Goal: Task Accomplishment & Management: Complete application form

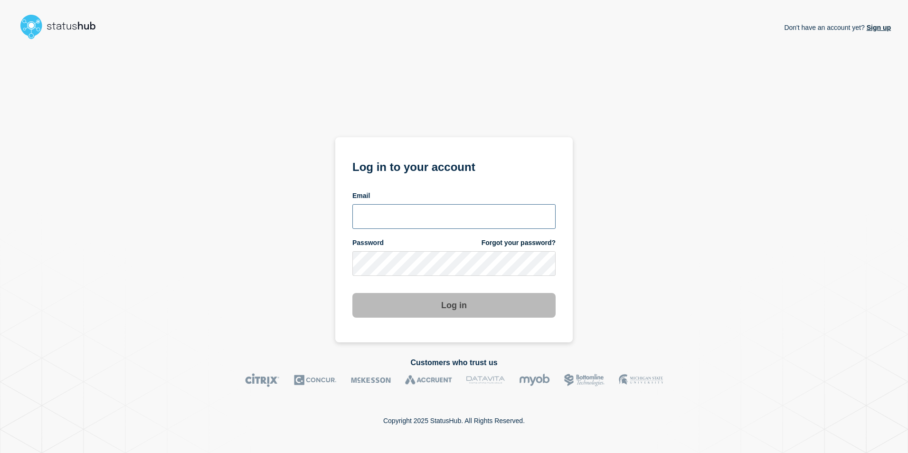
type input "anya.logue@bcu.ac.uk"
click at [440, 321] on section "Log in to your account Email anya.logue@bcu.ac.uk Password Forgot your password…" at bounding box center [453, 239] width 237 height 205
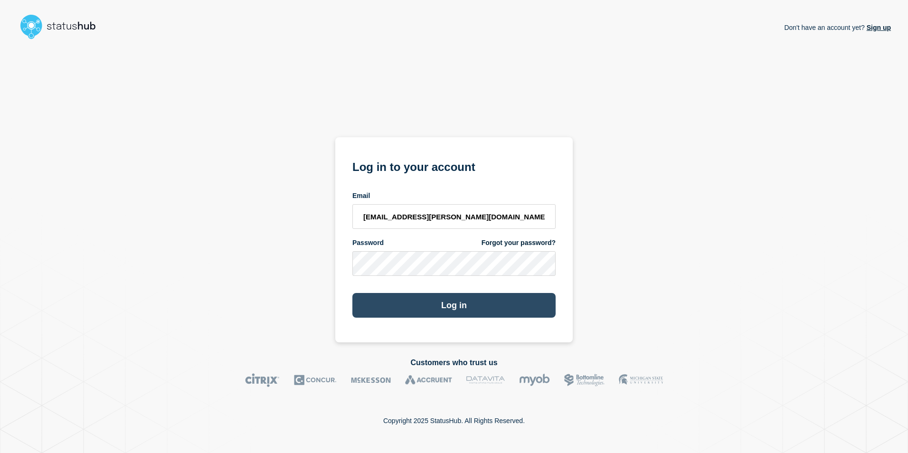
click at [448, 310] on button "Log in" at bounding box center [453, 305] width 203 height 25
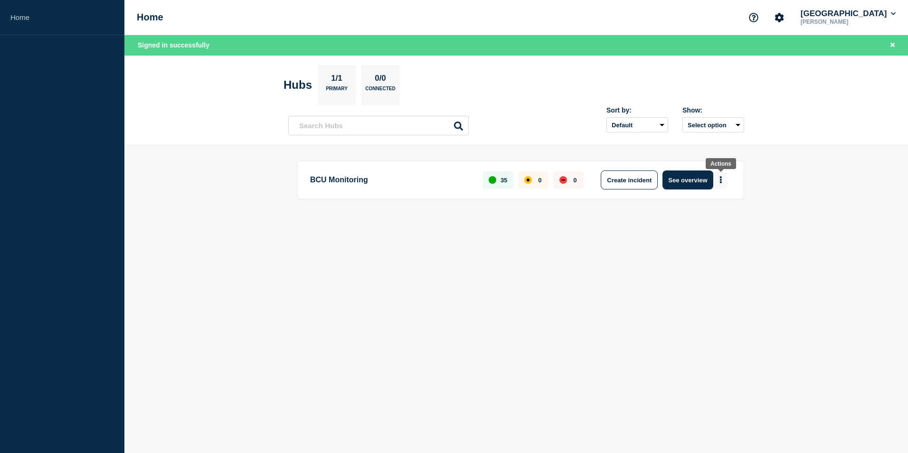
click at [719, 179] on icon "More actions" at bounding box center [720, 179] width 3 height 7
click at [705, 206] on button "Create maintenance" at bounding box center [717, 209] width 64 height 8
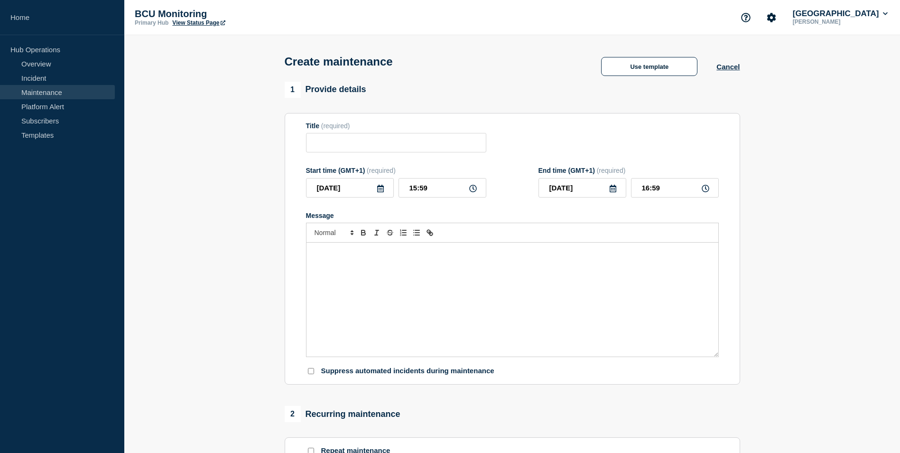
click at [366, 283] on div "Message" at bounding box center [513, 300] width 412 height 114
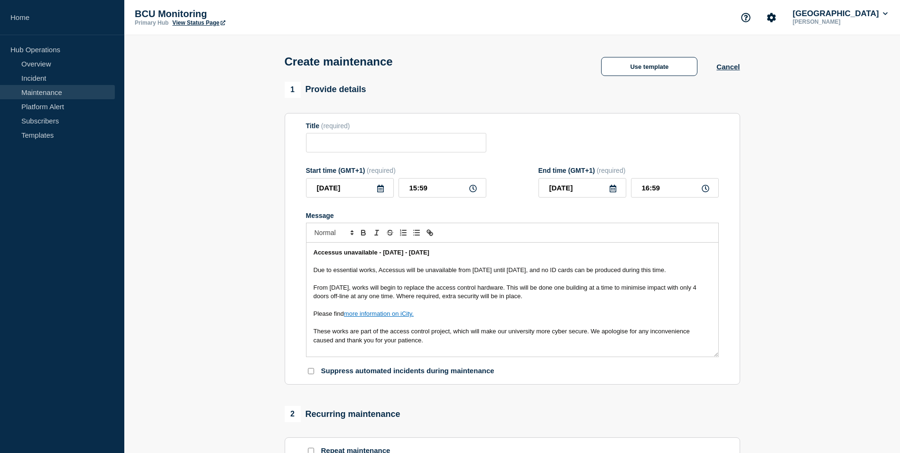
click at [360, 262] on p "Message" at bounding box center [513, 261] width 398 height 9
click at [360, 254] on strong "Accessus unavailable - [DATE] - [DATE]" at bounding box center [372, 252] width 116 height 7
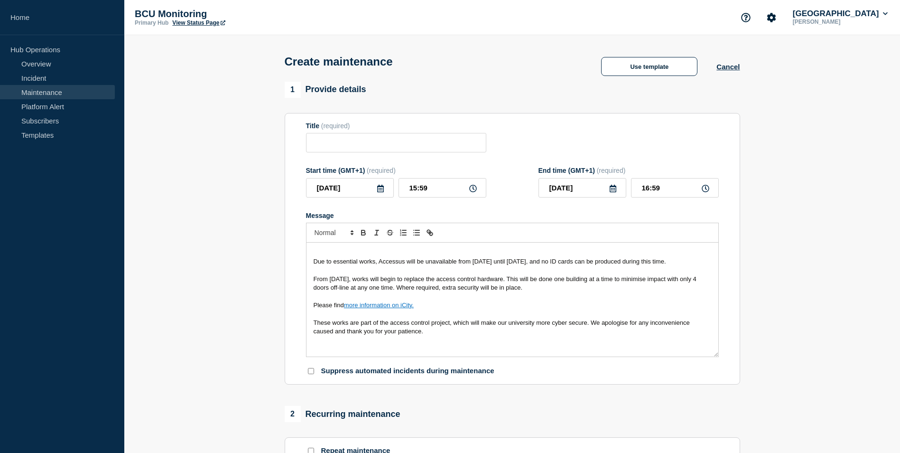
click at [400, 158] on form "Title (required) Start time (GMT+1) (required) [DATE] 15:59 End time (GMT+1) (r…" at bounding box center [512, 249] width 413 height 254
click at [396, 152] on input "Title" at bounding box center [396, 142] width 180 height 19
paste input "Accessus unavailable - [DATE] - [DATE]"
type input "Accessus unavailable - [DATE] - [DATE]"
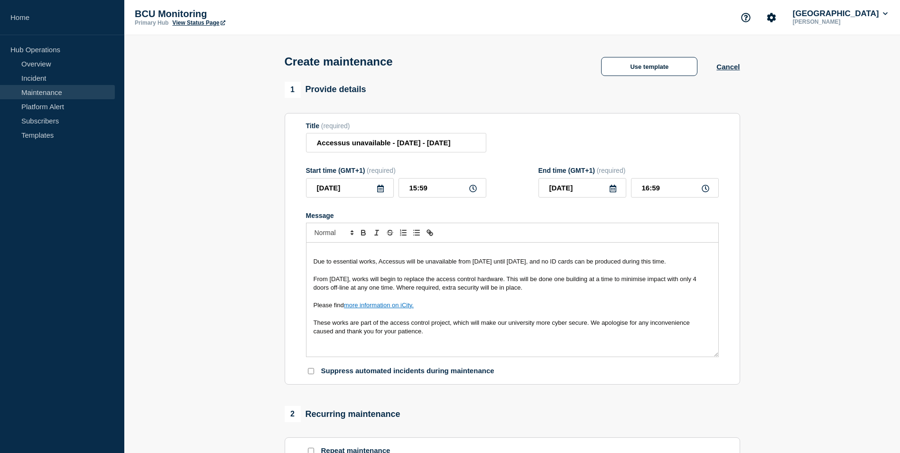
scroll to position [0, 0]
drag, startPoint x: 315, startPoint y: 265, endPoint x: 311, endPoint y: 249, distance: 17.2
click at [311, 249] on div "Due to essential works, Accessus will be unavailable from [DATE] until [DATE], …" at bounding box center [513, 300] width 412 height 114
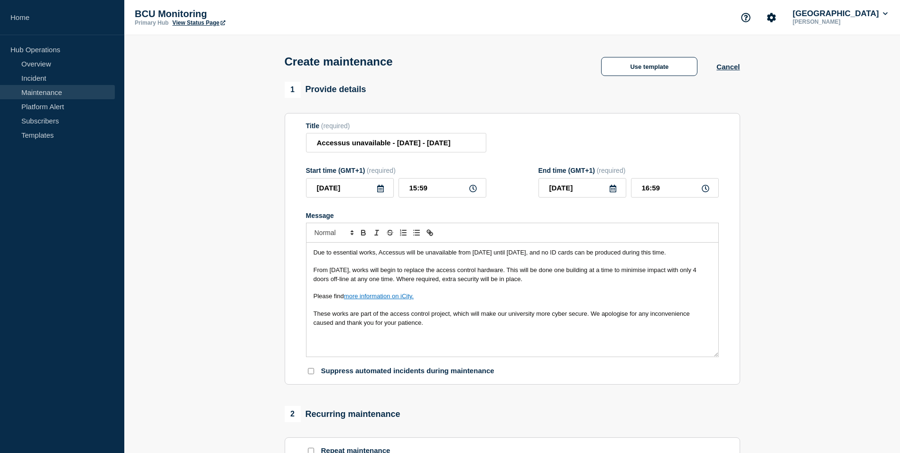
click at [377, 190] on icon at bounding box center [380, 189] width 7 height 8
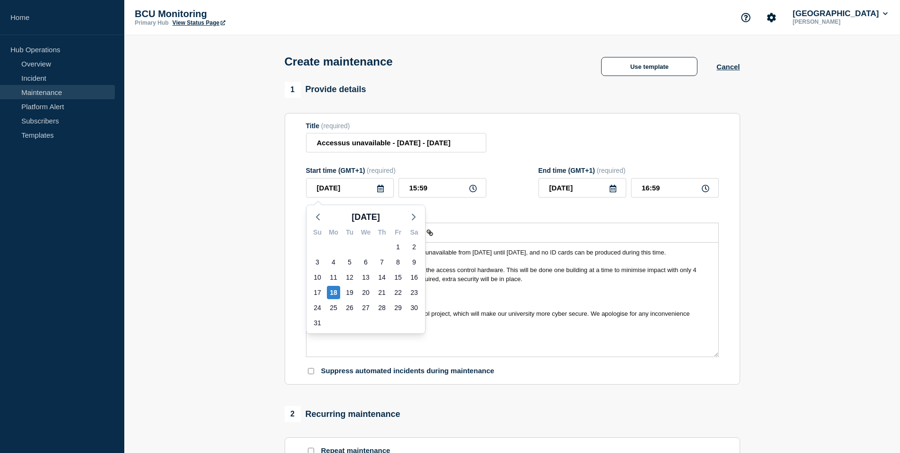
click at [417, 225] on div "Su Mo Tu We Th Fr Sa 27 28 29 30 31 1 2 3 4 5 6 7 8 9 10 11 12 13 14 15 16 17 1…" at bounding box center [366, 278] width 119 height 109
click at [413, 216] on icon "button" at bounding box center [413, 216] width 11 height 11
click at [335, 244] on div "1" at bounding box center [333, 246] width 13 height 13
type input "[DATE]"
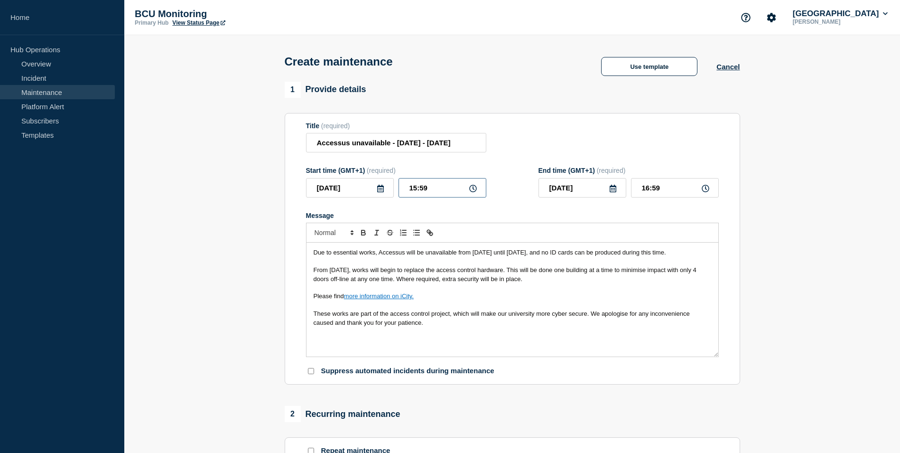
drag, startPoint x: 438, startPoint y: 195, endPoint x: 375, endPoint y: 197, distance: 63.2
click at [376, 197] on div "[DATE] 15:59" at bounding box center [396, 187] width 180 height 19
type input "00:00"
type input "01:00"
click at [610, 192] on icon at bounding box center [614, 189] width 8 height 8
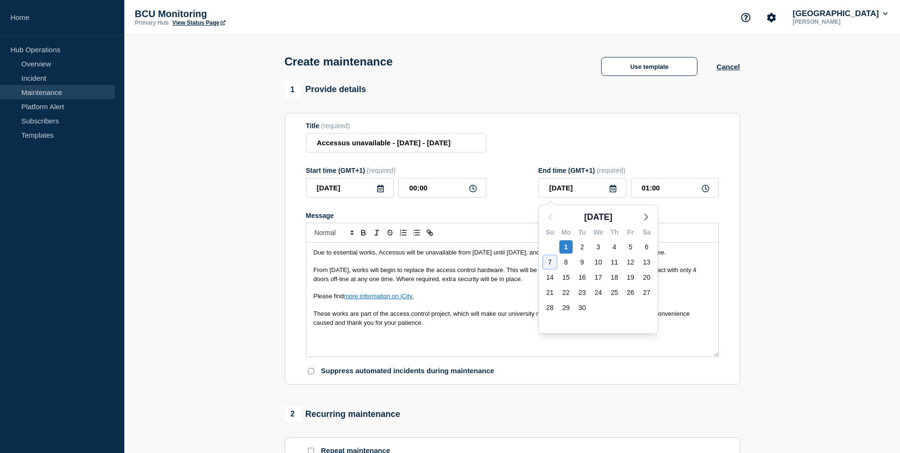
click at [553, 260] on div "7" at bounding box center [550, 261] width 13 height 13
type input "[DATE]"
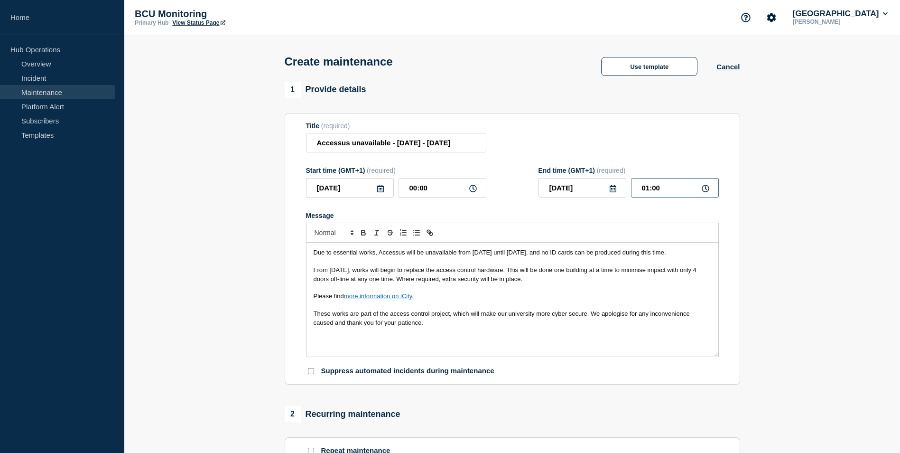
drag, startPoint x: 675, startPoint y: 196, endPoint x: 608, endPoint y: 191, distance: 66.6
click at [609, 191] on div "[DATE] 01:00" at bounding box center [629, 187] width 180 height 19
type input "00:00"
click at [722, 223] on section "Title (required) Accessus unavailable - [DATE] - [DATE] Start time (GMT+1) (req…" at bounding box center [513, 249] width 456 height 272
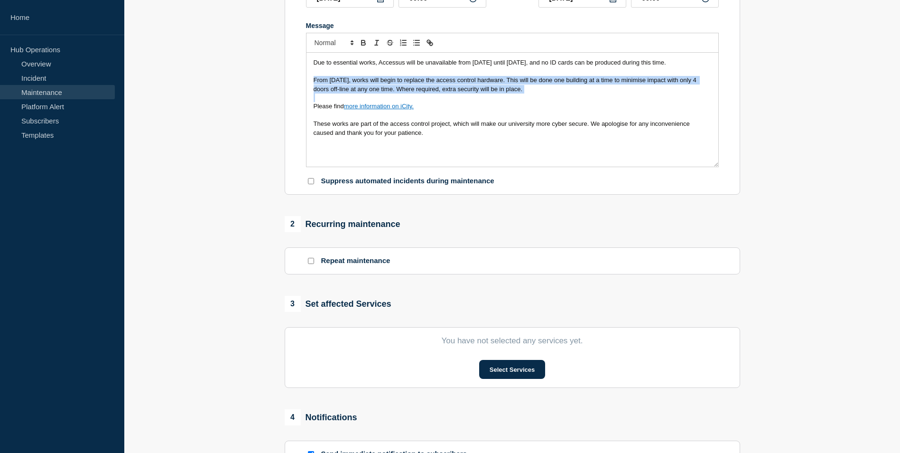
drag, startPoint x: 610, startPoint y: 108, endPoint x: 297, endPoint y: 87, distance: 313.5
click at [297, 87] on section "Title (required) Accessus unavailable - [DATE] - [DATE] Start time (GMT+1) (req…" at bounding box center [513, 59] width 456 height 272
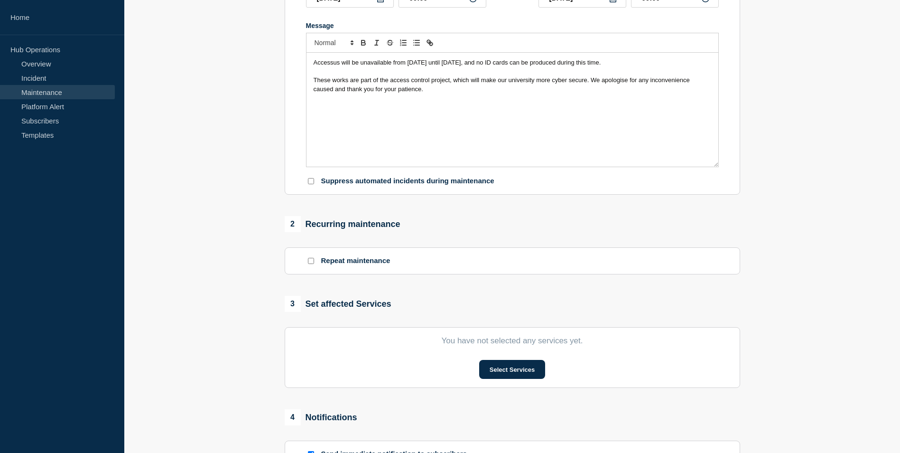
click at [426, 130] on div "Accessus will be unavailable from [DATE] until [DATE], and no ID cards can be p…" at bounding box center [513, 110] width 412 height 114
click at [503, 372] on button "Select Services" at bounding box center [512, 369] width 66 height 19
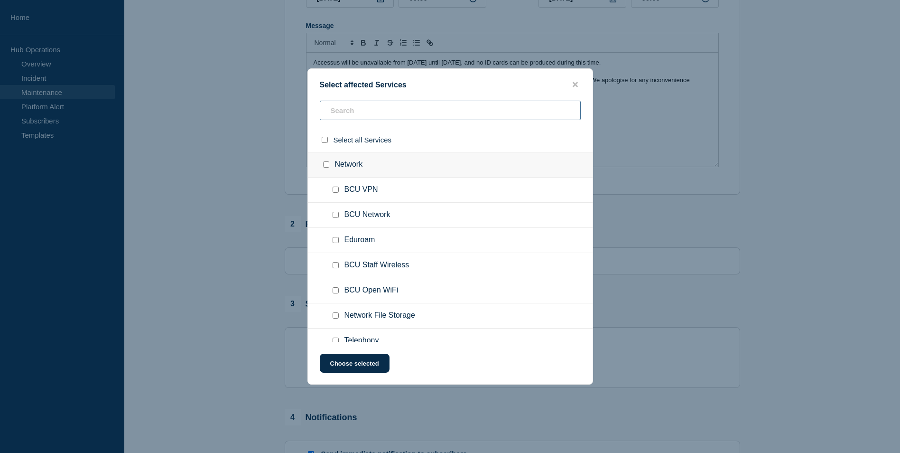
click at [383, 107] on input "text" at bounding box center [450, 110] width 261 height 19
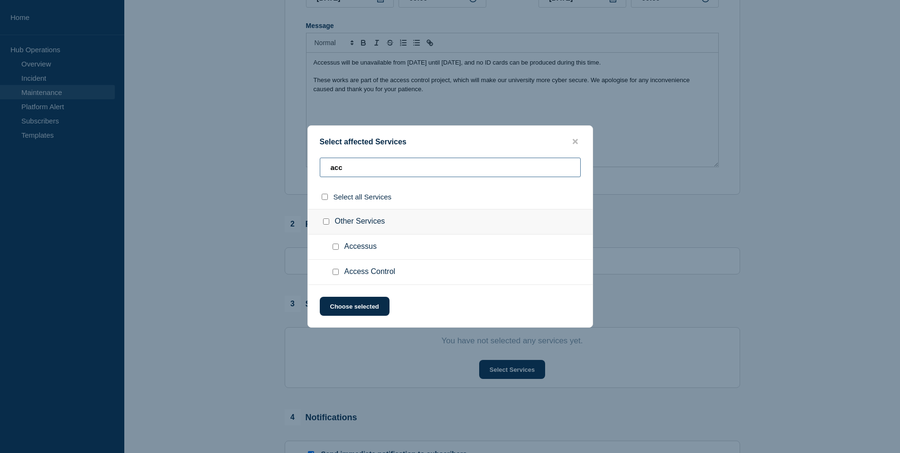
type input "acc"
click at [338, 245] on input "Accessus checkbox" at bounding box center [336, 247] width 6 height 6
checkbox input "true"
click at [355, 307] on button "Choose selected" at bounding box center [355, 306] width 70 height 19
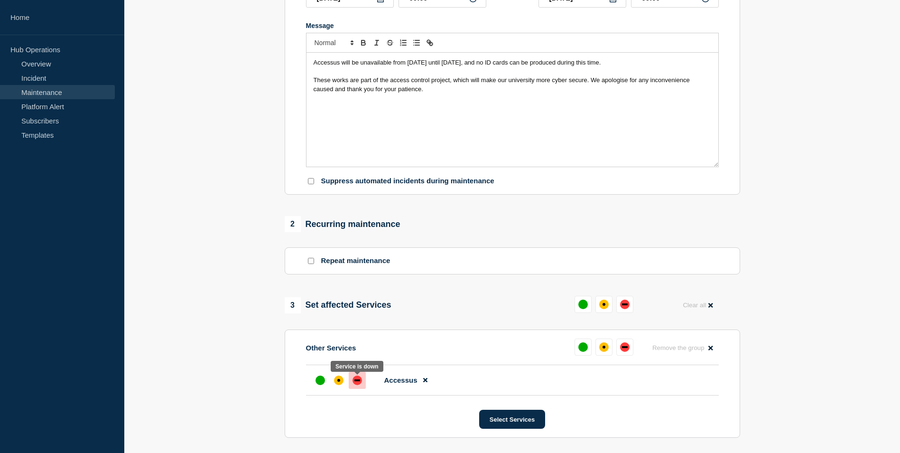
click at [353, 384] on div "down" at bounding box center [357, 379] width 9 height 9
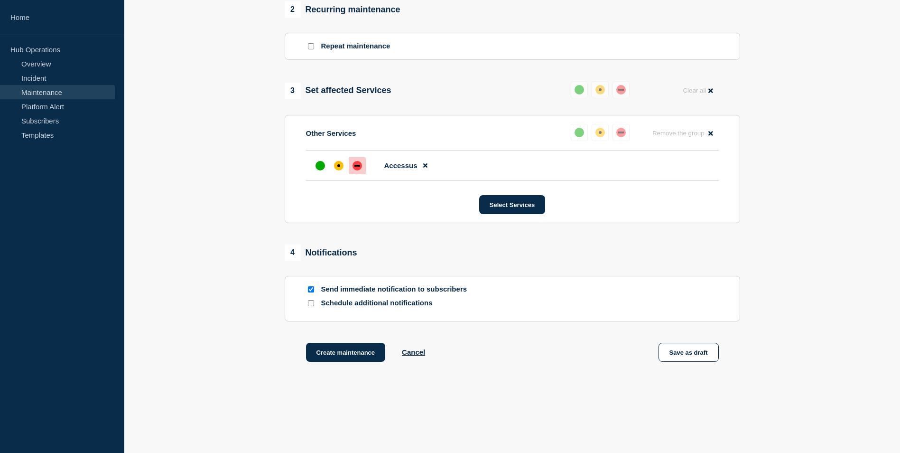
scroll to position [425, 0]
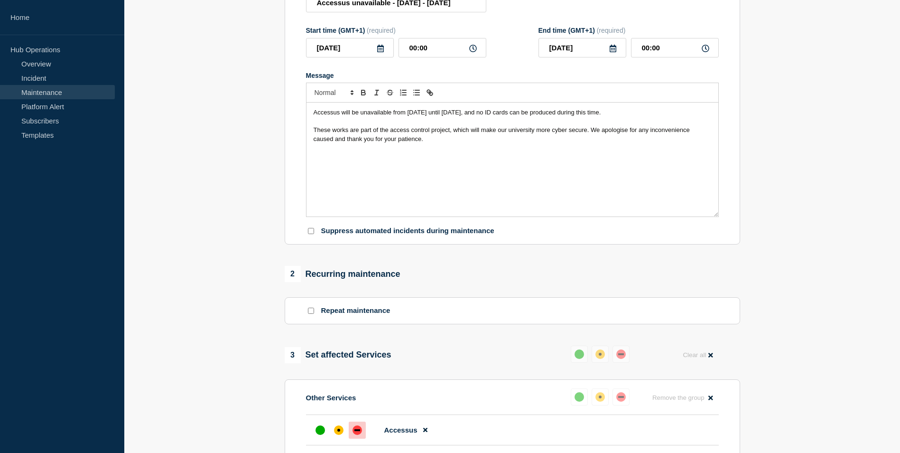
click at [466, 160] on div "Accessus will be unavailable from [DATE] until [DATE], and no ID cards can be p…" at bounding box center [513, 160] width 412 height 114
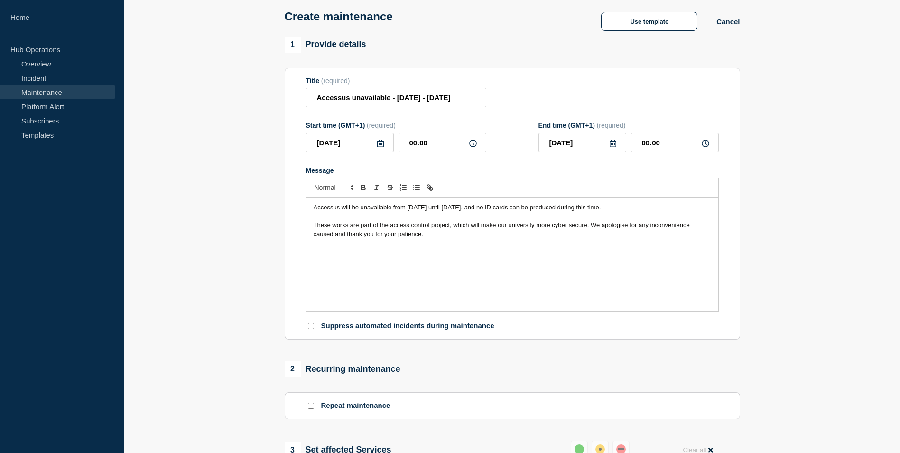
click at [373, 218] on p "Message" at bounding box center [513, 216] width 398 height 9
click at [366, 206] on span "Accessus will be unavailable from [DATE] until [DATE], and no ID cards can be p…" at bounding box center [458, 207] width 288 height 7
click at [366, 208] on span "Accessus will be unavailable from [DATE] until [DATE], and no ID cards can be p…" at bounding box center [458, 207] width 288 height 7
click at [411, 210] on span "Accessus will be unavailable from [DATE] until [DATE], and no ID cards can be p…" at bounding box center [458, 207] width 288 height 7
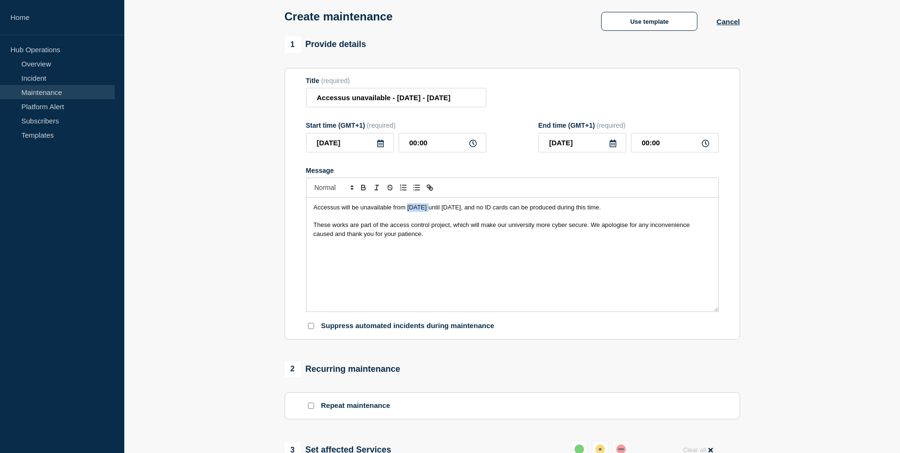
click at [411, 210] on span "Accessus will be unavailable from [DATE] until [DATE], and no ID cards can be p…" at bounding box center [458, 207] width 288 height 7
drag, startPoint x: 411, startPoint y: 210, endPoint x: 514, endPoint y: 207, distance: 103.1
click at [513, 207] on span "Accessus will be unavailable from [DATE] until [DATE], and no ID cards can be p…" at bounding box center [458, 207] width 288 height 7
click at [514, 207] on span "Accessus will be unavailable from [DATE] until [DATE], and no ID cards can be p…" at bounding box center [458, 207] width 288 height 7
drag, startPoint x: 514, startPoint y: 207, endPoint x: 423, endPoint y: 215, distance: 91.0
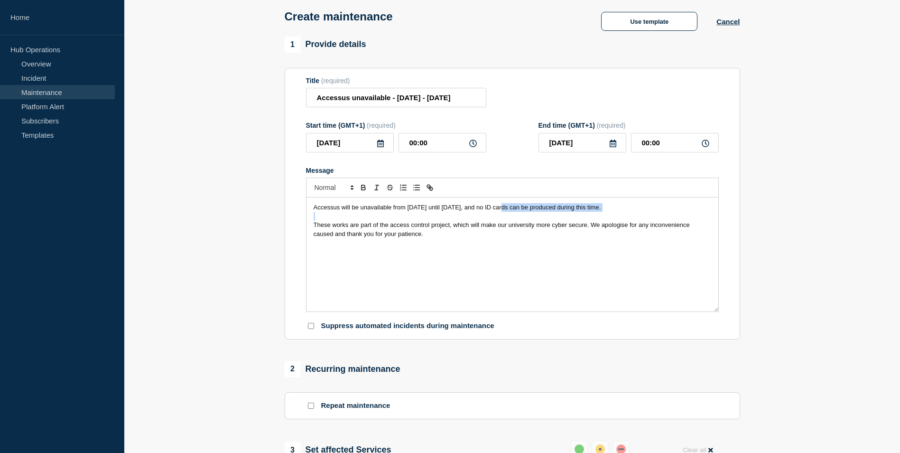
click at [424, 215] on div "Accessus will be unavailable from [DATE] until [DATE], and no ID cards can be p…" at bounding box center [513, 254] width 412 height 114
click at [433, 253] on div "Accessus will be unavailable from [DATE] until [DATE], and no ID cards can be p…" at bounding box center [513, 254] width 412 height 114
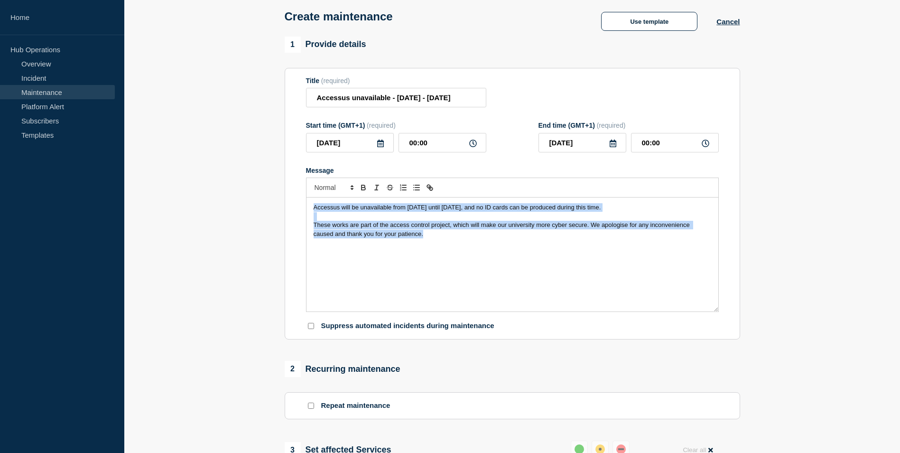
drag, startPoint x: 573, startPoint y: 281, endPoint x: 152, endPoint y: 159, distance: 438.2
click at [152, 159] on section "1 Provide details Title (required) Accessus unavailable - [DATE] - [DATE] Start…" at bounding box center [512, 391] width 776 height 709
copy div "Accessus will be unavailable from [DATE] until [DATE], and no ID cards can be p…"
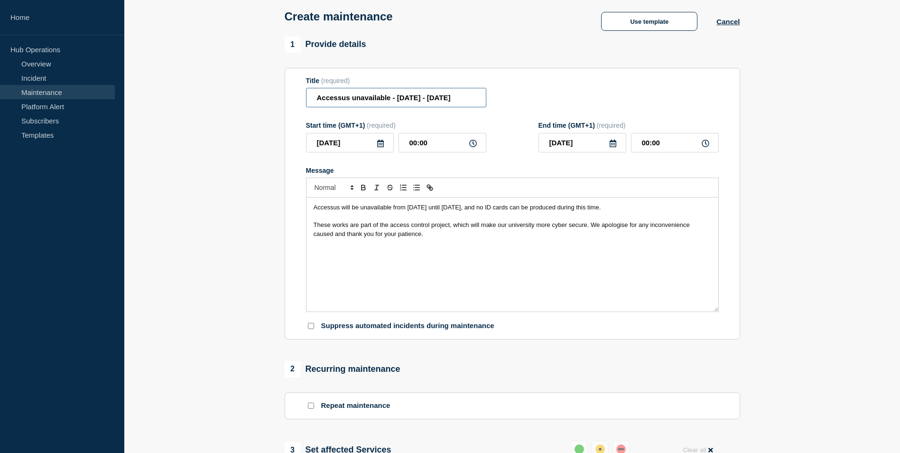
click at [415, 100] on input "Accessus unavailable - [DATE] - [DATE]" at bounding box center [396, 97] width 180 height 19
click at [538, 124] on div "Start time (GMT+1) (required) [DATE] 00:00 End time (GMT+1) (required) [DATE] 0…" at bounding box center [512, 137] width 413 height 31
